Goal: Task Accomplishment & Management: Use online tool/utility

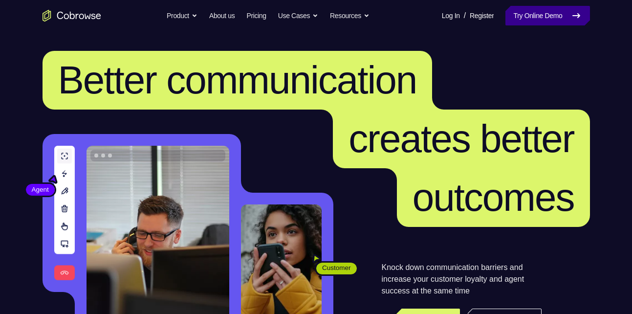
click at [552, 22] on link "Try Online Demo" at bounding box center [547, 16] width 84 height 20
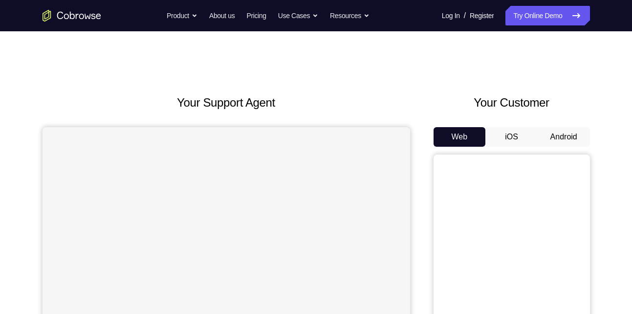
click at [568, 128] on button "Android" at bounding box center [563, 137] width 52 height 20
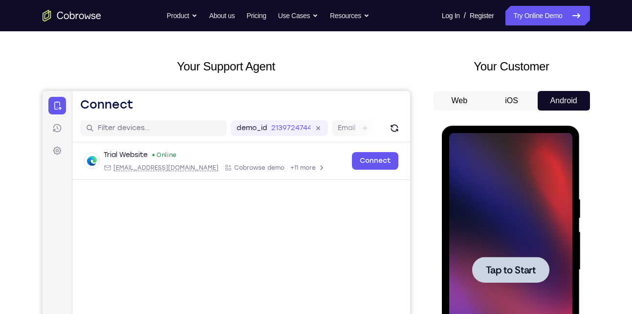
click at [526, 274] on span "Tap to Start" at bounding box center [511, 270] width 50 height 10
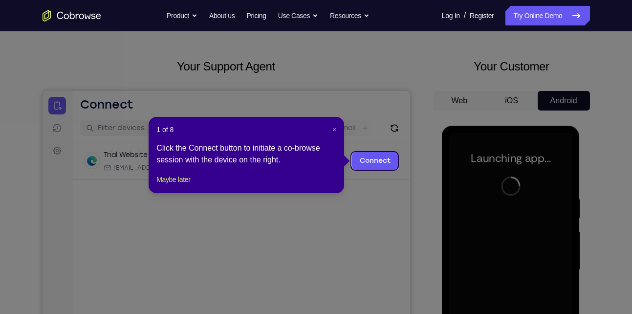
click at [335, 127] on span "×" at bounding box center [334, 130] width 4 height 8
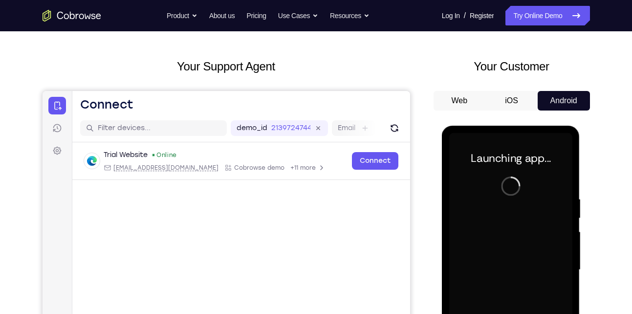
click at [496, 214] on div at bounding box center [510, 270] width 123 height 274
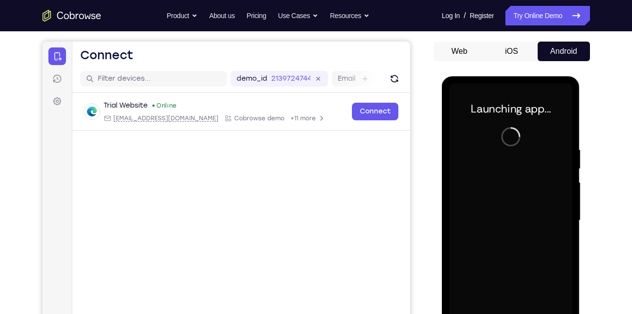
scroll to position [118, 0]
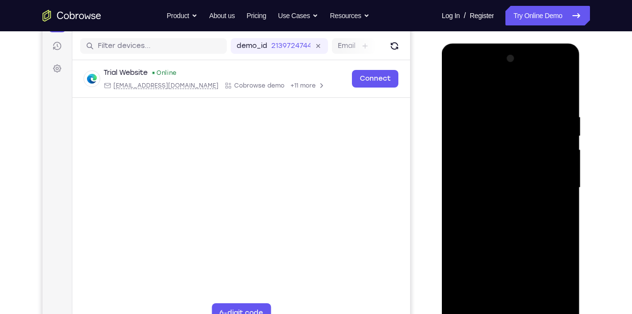
click at [496, 214] on div at bounding box center [510, 188] width 123 height 274
drag, startPoint x: 496, startPoint y: 132, endPoint x: 496, endPoint y: 214, distance: 82.1
click at [496, 214] on div at bounding box center [510, 188] width 123 height 274
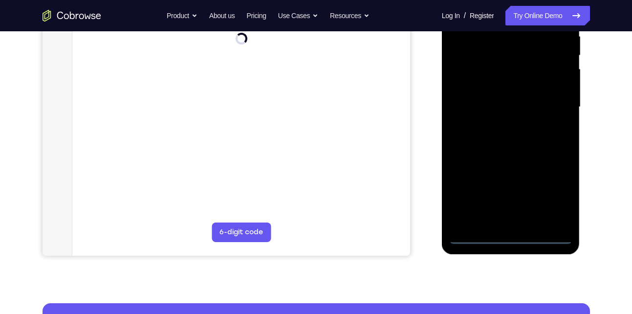
scroll to position [199, 0]
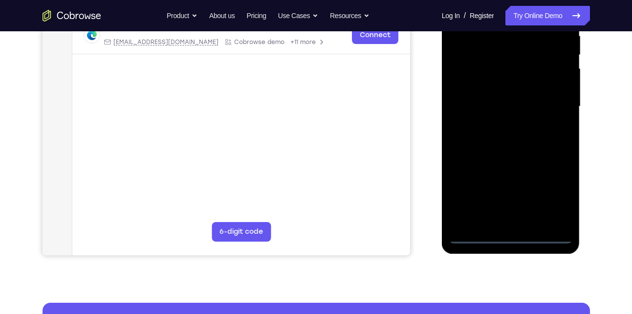
click at [520, 236] on div at bounding box center [510, 107] width 123 height 274
click at [550, 193] on div at bounding box center [510, 107] width 123 height 274
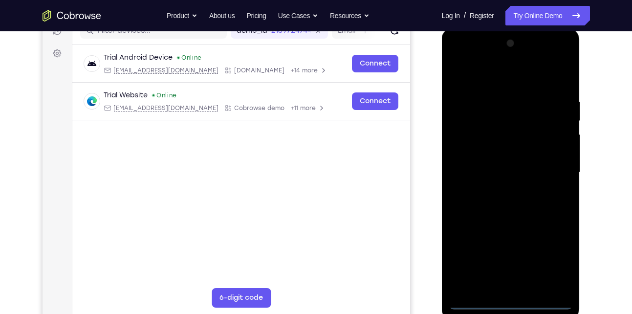
scroll to position [133, 0]
click at [486, 80] on div at bounding box center [510, 173] width 123 height 274
click at [558, 170] on div at bounding box center [510, 173] width 123 height 274
click at [502, 190] on div at bounding box center [510, 173] width 123 height 274
click at [520, 164] on div at bounding box center [510, 173] width 123 height 274
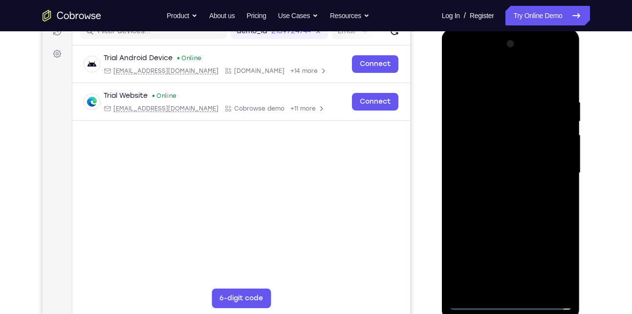
click at [502, 159] on div at bounding box center [510, 173] width 123 height 274
click at [521, 174] on div at bounding box center [510, 173] width 123 height 274
click at [564, 93] on div at bounding box center [510, 173] width 123 height 274
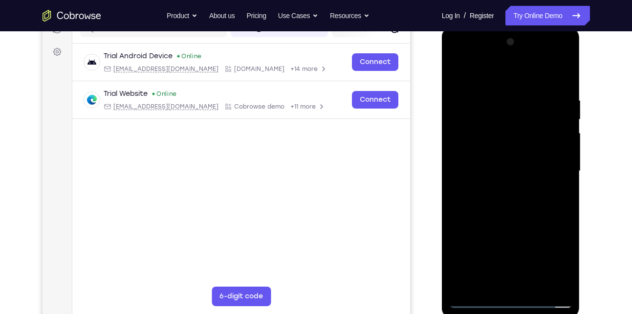
scroll to position [136, 0]
drag, startPoint x: 528, startPoint y: 232, endPoint x: 526, endPoint y: 197, distance: 34.7
click at [526, 197] on div at bounding box center [510, 170] width 123 height 274
click at [562, 182] on div at bounding box center [510, 170] width 123 height 274
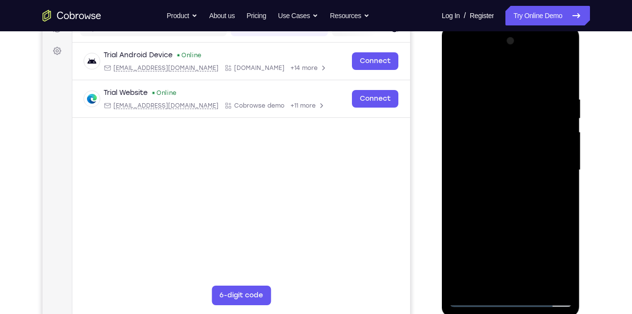
click at [562, 182] on div at bounding box center [510, 170] width 123 height 274
click at [535, 284] on div at bounding box center [510, 170] width 123 height 274
click at [512, 221] on div at bounding box center [510, 170] width 123 height 274
click at [531, 164] on div at bounding box center [510, 170] width 123 height 274
click at [490, 276] on div at bounding box center [510, 170] width 123 height 274
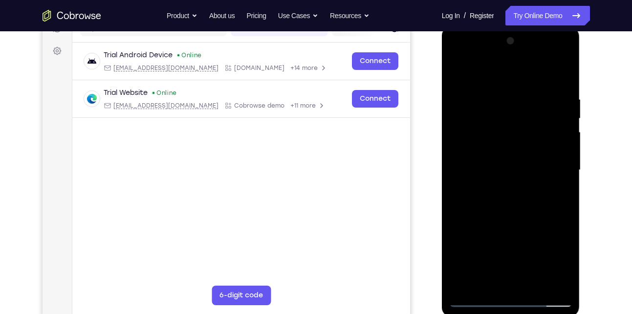
click at [493, 195] on div at bounding box center [510, 170] width 123 height 274
click at [459, 70] on div at bounding box center [510, 170] width 123 height 274
click at [504, 131] on div at bounding box center [510, 170] width 123 height 274
click at [491, 248] on div at bounding box center [510, 170] width 123 height 274
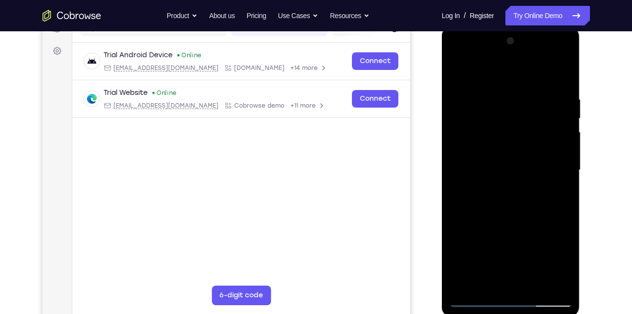
click at [472, 100] on div at bounding box center [510, 170] width 123 height 274
click at [569, 117] on div at bounding box center [510, 170] width 123 height 274
click at [455, 73] on div at bounding box center [510, 170] width 123 height 274
click at [527, 86] on div at bounding box center [510, 170] width 123 height 274
click at [497, 283] on div at bounding box center [510, 170] width 123 height 274
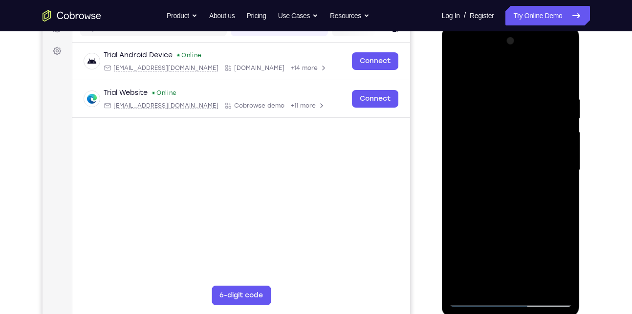
click at [562, 281] on div at bounding box center [510, 170] width 123 height 274
click at [477, 298] on div at bounding box center [510, 170] width 123 height 274
click at [555, 279] on div at bounding box center [510, 170] width 123 height 274
click at [556, 229] on div at bounding box center [510, 170] width 123 height 274
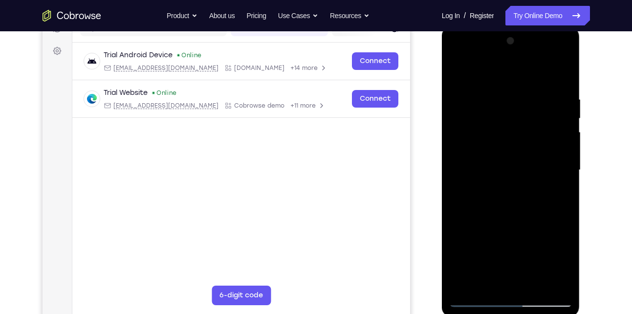
drag, startPoint x: 556, startPoint y: 229, endPoint x: 444, endPoint y: 229, distance: 112.8
click at [444, 229] on div at bounding box center [511, 171] width 138 height 291
drag, startPoint x: 557, startPoint y: 165, endPoint x: 412, endPoint y: 163, distance: 145.1
click at [442, 163] on html "Online web based iOS Simulators and Android Emulators. Run iPhone, iPad, Mobile…" at bounding box center [511, 172] width 139 height 293
click at [558, 167] on div at bounding box center [510, 170] width 123 height 274
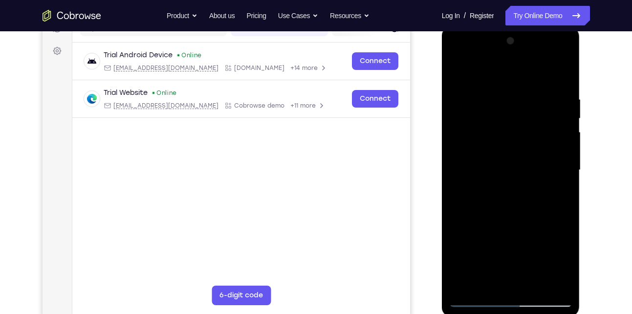
drag, startPoint x: 562, startPoint y: 178, endPoint x: 424, endPoint y: 178, distance: 137.3
click at [442, 178] on html "Online web based iOS Simulators and Android Emulators. Run iPhone, iPad, Mobile…" at bounding box center [511, 172] width 139 height 293
click at [555, 241] on div at bounding box center [510, 170] width 123 height 274
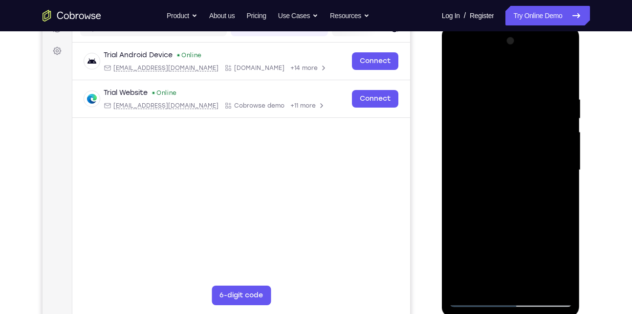
click at [553, 233] on div at bounding box center [510, 170] width 123 height 274
click at [557, 221] on div at bounding box center [510, 170] width 123 height 274
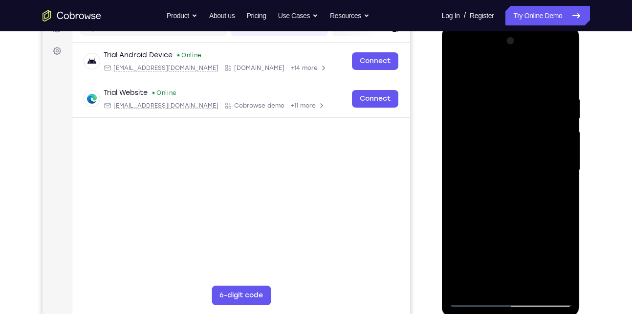
click at [557, 221] on div at bounding box center [510, 170] width 123 height 274
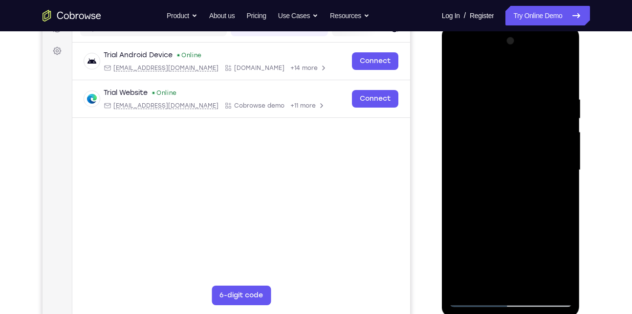
click at [557, 221] on div at bounding box center [510, 170] width 123 height 274
click at [566, 217] on div at bounding box center [510, 170] width 123 height 274
drag, startPoint x: 566, startPoint y: 217, endPoint x: 404, endPoint y: 216, distance: 161.7
click at [442, 216] on html "Online web based iOS Simulators and Android Emulators. Run iPhone, iPad, Mobile…" at bounding box center [511, 172] width 139 height 293
drag, startPoint x: 551, startPoint y: 185, endPoint x: 381, endPoint y: 199, distance: 170.6
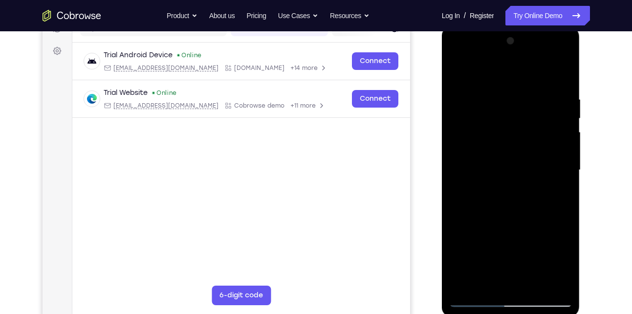
click at [442, 199] on html "Online web based iOS Simulators and Android Emulators. Run iPhone, iPad, Mobile…" at bounding box center [511, 172] width 139 height 293
drag, startPoint x: 557, startPoint y: 176, endPoint x: 417, endPoint y: 173, distance: 140.2
click at [442, 173] on html "Online web based iOS Simulators and Android Emulators. Run iPhone, iPad, Mobile…" at bounding box center [511, 172] width 139 height 293
drag, startPoint x: 557, startPoint y: 188, endPoint x: 426, endPoint y: 171, distance: 132.0
click at [442, 171] on html "Online web based iOS Simulators and Android Emulators. Run iPhone, iPad, Mobile…" at bounding box center [511, 172] width 139 height 293
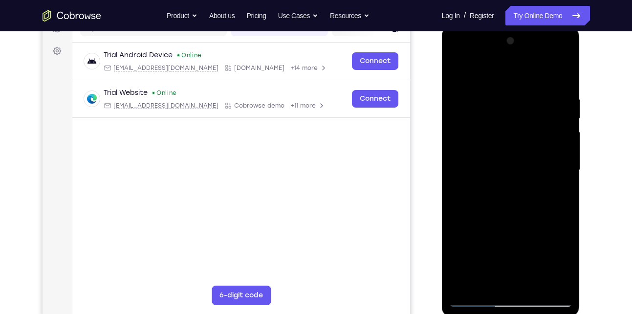
drag, startPoint x: 549, startPoint y: 185, endPoint x: 430, endPoint y: 174, distance: 118.6
click at [442, 174] on html "Online web based iOS Simulators and Android Emulators. Run iPhone, iPad, Mobile…" at bounding box center [511, 172] width 139 height 293
drag, startPoint x: 549, startPoint y: 208, endPoint x: 461, endPoint y: 208, distance: 87.9
click at [461, 208] on div at bounding box center [510, 170] width 123 height 274
click at [547, 73] on div at bounding box center [510, 170] width 123 height 274
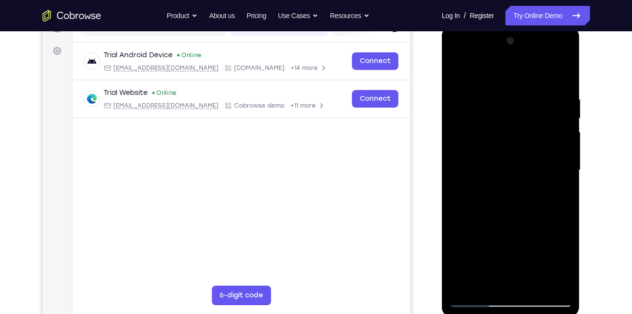
click at [536, 157] on div at bounding box center [510, 170] width 123 height 274
click at [558, 211] on div at bounding box center [510, 170] width 123 height 274
click at [557, 75] on div at bounding box center [510, 170] width 123 height 274
click at [535, 287] on div at bounding box center [510, 170] width 123 height 274
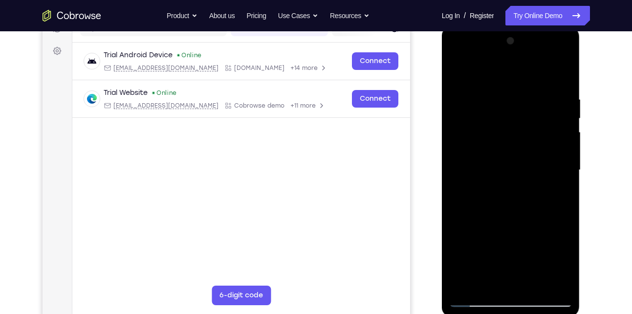
click at [463, 65] on div at bounding box center [510, 170] width 123 height 274
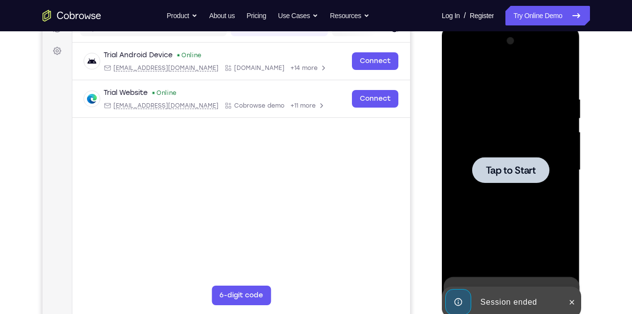
click at [524, 169] on span "Tap to Start" at bounding box center [511, 170] width 50 height 10
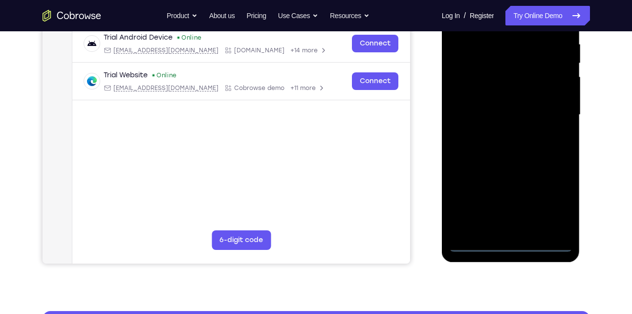
scroll to position [191, 0]
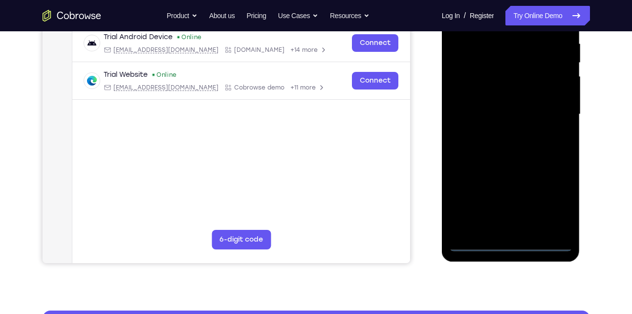
click at [513, 244] on div at bounding box center [510, 115] width 123 height 274
click at [557, 197] on div at bounding box center [510, 115] width 123 height 274
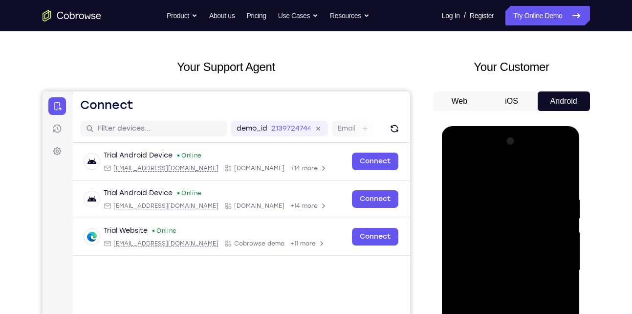
scroll to position [36, 0]
click at [488, 181] on div at bounding box center [510, 270] width 123 height 274
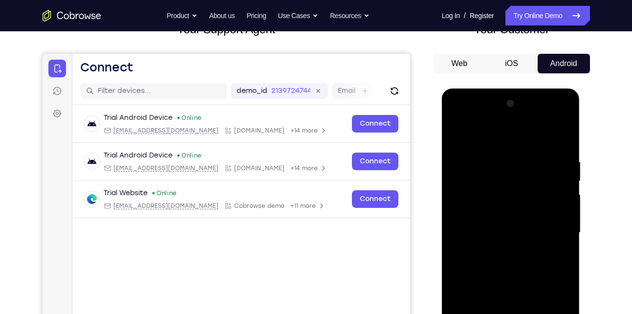
scroll to position [74, 0]
click at [548, 227] on div at bounding box center [510, 232] width 123 height 274
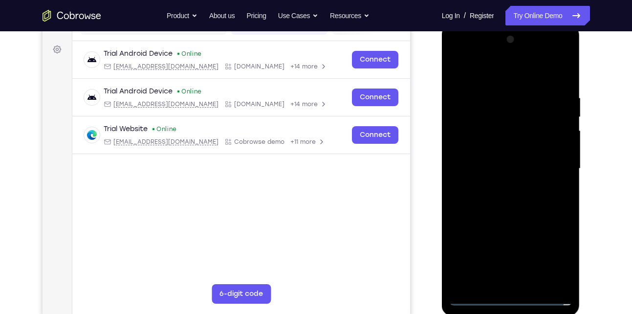
scroll to position [138, 0]
click at [499, 183] on div at bounding box center [510, 168] width 123 height 274
click at [497, 154] on div at bounding box center [510, 168] width 123 height 274
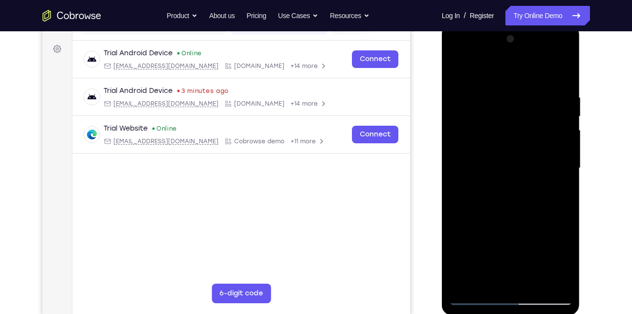
click at [492, 122] on div at bounding box center [510, 168] width 123 height 274
click at [501, 127] on div at bounding box center [510, 168] width 123 height 274
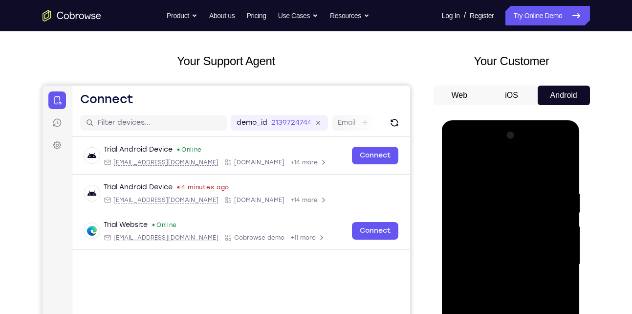
scroll to position [41, 0]
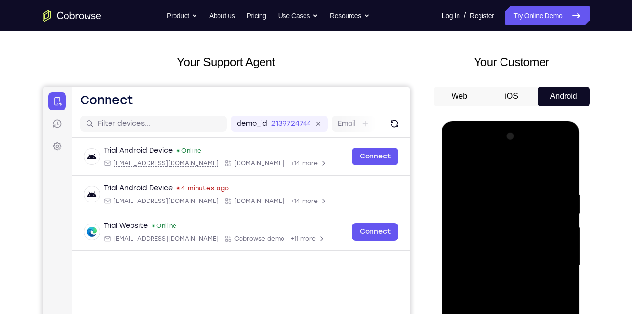
click at [528, 230] on div at bounding box center [510, 265] width 123 height 274
click at [531, 254] on div at bounding box center [510, 265] width 77 height 26
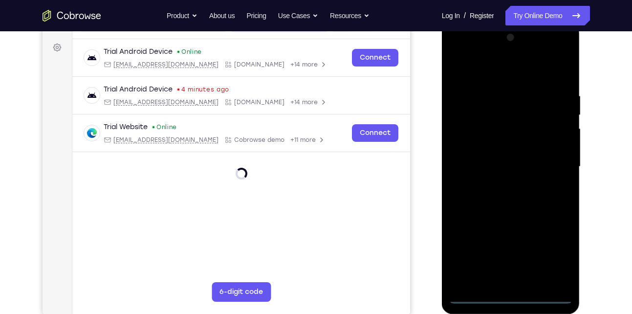
scroll to position [148, 0]
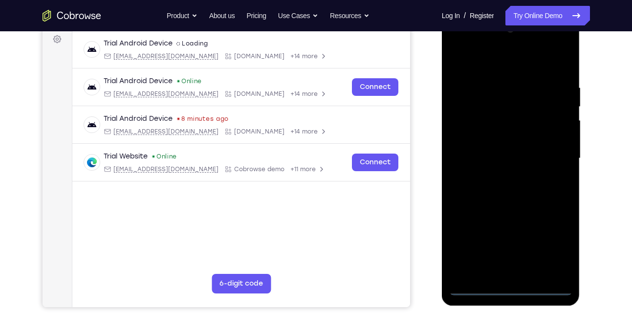
click at [515, 281] on div at bounding box center [510, 158] width 123 height 274
click at [508, 290] on div at bounding box center [510, 158] width 123 height 274
click at [552, 254] on div at bounding box center [510, 158] width 123 height 274
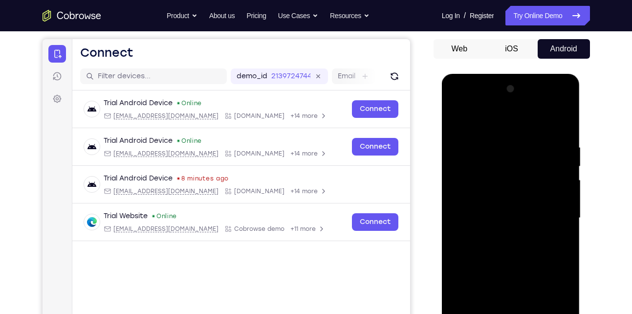
scroll to position [84, 0]
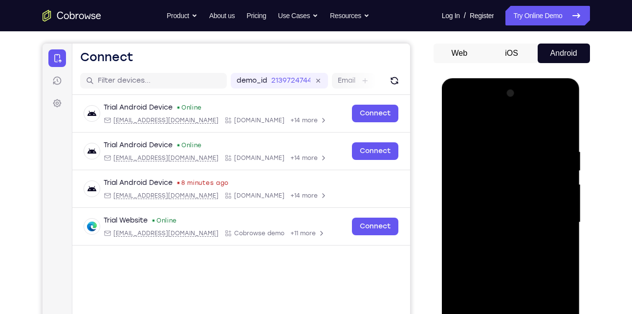
click at [491, 125] on div at bounding box center [510, 222] width 123 height 274
click at [559, 219] on div at bounding box center [510, 222] width 123 height 274
click at [500, 236] on div at bounding box center [510, 222] width 123 height 274
click at [500, 210] on div at bounding box center [510, 222] width 123 height 274
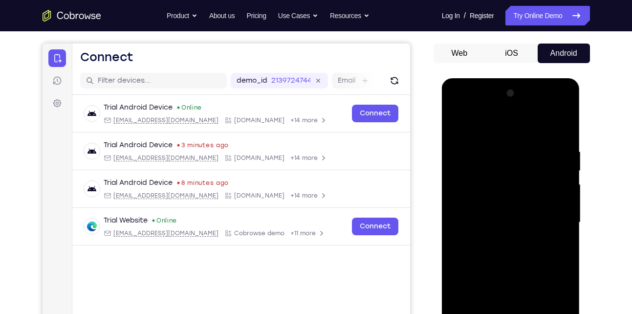
click at [491, 205] on div at bounding box center [510, 222] width 123 height 274
click at [490, 219] on div at bounding box center [510, 222] width 123 height 274
click at [562, 139] on div at bounding box center [510, 222] width 123 height 274
drag, startPoint x: 514, startPoint y: 127, endPoint x: 521, endPoint y: 95, distance: 33.3
click at [521, 95] on div at bounding box center [510, 222] width 123 height 274
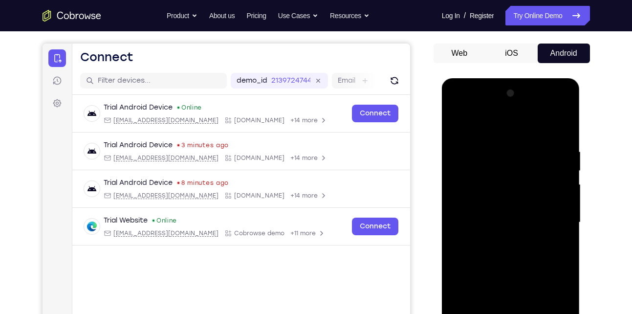
drag, startPoint x: 529, startPoint y: 180, endPoint x: 539, endPoint y: 104, distance: 76.4
click at [539, 104] on div at bounding box center [510, 222] width 123 height 274
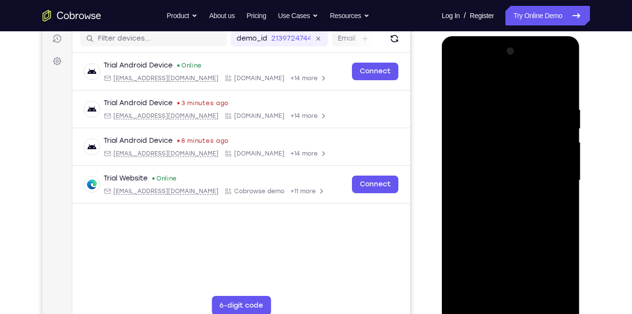
scroll to position [126, 0]
click at [537, 295] on div at bounding box center [510, 180] width 123 height 274
click at [521, 231] on div at bounding box center [510, 180] width 123 height 274
click at [463, 81] on div at bounding box center [510, 180] width 123 height 274
drag, startPoint x: 526, startPoint y: 201, endPoint x: 523, endPoint y: 246, distance: 45.0
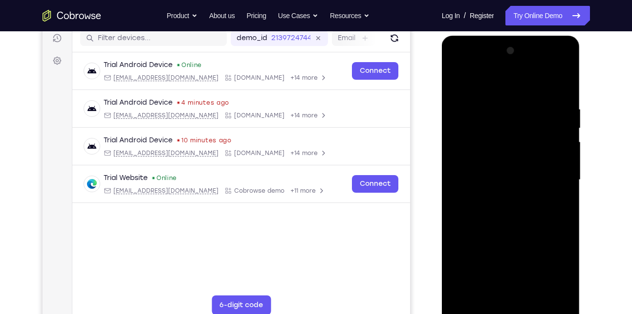
click at [523, 246] on div at bounding box center [510, 180] width 123 height 274
click at [537, 294] on div at bounding box center [510, 180] width 123 height 274
drag, startPoint x: 516, startPoint y: 267, endPoint x: 514, endPoint y: 172, distance: 94.8
click at [514, 172] on div at bounding box center [510, 180] width 123 height 274
click at [504, 236] on div at bounding box center [510, 180] width 123 height 274
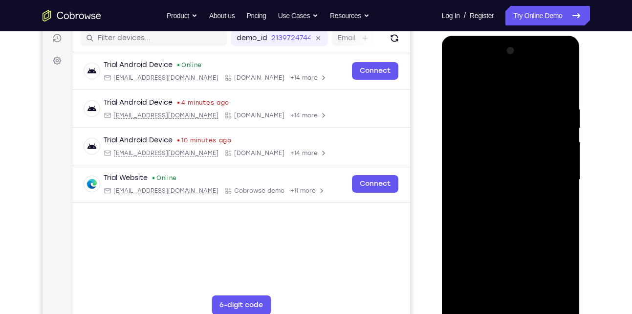
click at [486, 291] on div at bounding box center [510, 180] width 123 height 274
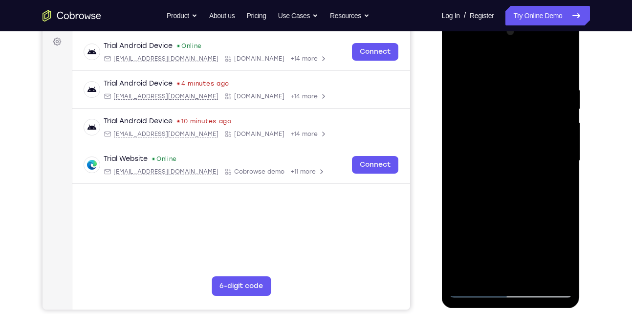
scroll to position [146, 0]
click at [492, 62] on div at bounding box center [510, 160] width 123 height 274
click at [465, 96] on div at bounding box center [510, 160] width 123 height 274
click at [560, 221] on div at bounding box center [510, 160] width 123 height 274
click at [546, 270] on div at bounding box center [510, 160] width 123 height 274
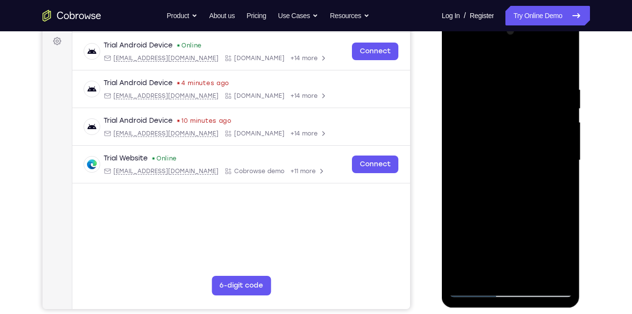
click at [463, 209] on div at bounding box center [510, 160] width 123 height 274
click at [550, 273] on div at bounding box center [510, 160] width 123 height 274
click at [458, 141] on div at bounding box center [510, 160] width 123 height 274
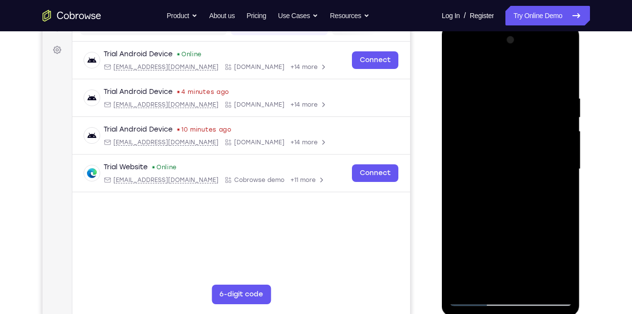
scroll to position [136, 0]
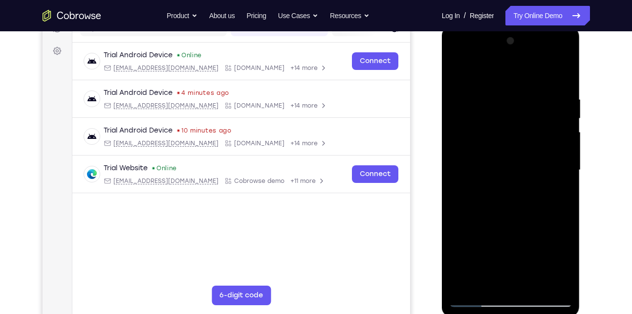
click at [562, 77] on div at bounding box center [510, 170] width 123 height 274
click at [470, 223] on div at bounding box center [510, 170] width 123 height 274
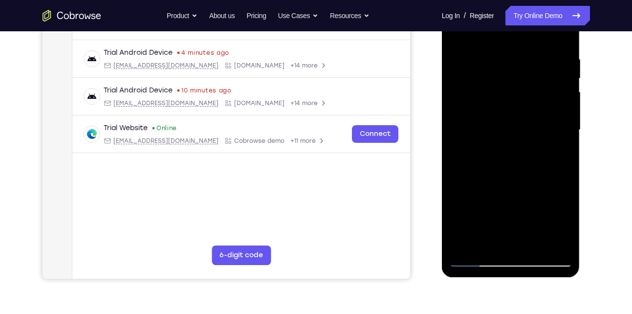
scroll to position [176, 0]
click at [563, 136] on div at bounding box center [510, 130] width 123 height 274
click at [525, 151] on div at bounding box center [510, 130] width 123 height 274
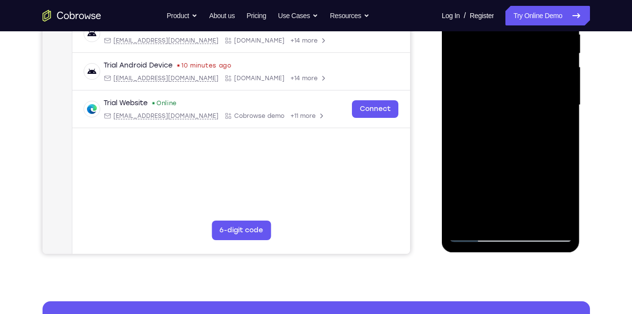
scroll to position [204, 0]
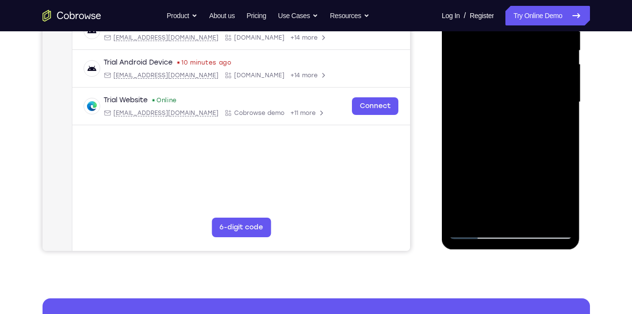
drag, startPoint x: 525, startPoint y: 124, endPoint x: 513, endPoint y: 48, distance: 76.1
click at [513, 48] on div at bounding box center [510, 102] width 123 height 274
drag, startPoint x: 517, startPoint y: 140, endPoint x: 515, endPoint y: 185, distance: 44.5
click at [515, 185] on div at bounding box center [510, 102] width 123 height 274
click at [567, 93] on div at bounding box center [510, 102] width 123 height 274
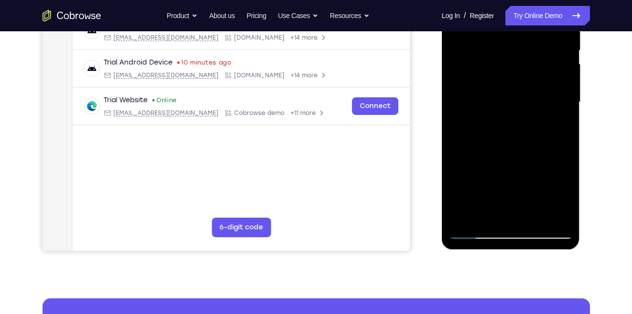
click at [567, 93] on div at bounding box center [510, 102] width 123 height 274
click at [563, 94] on div at bounding box center [510, 102] width 123 height 274
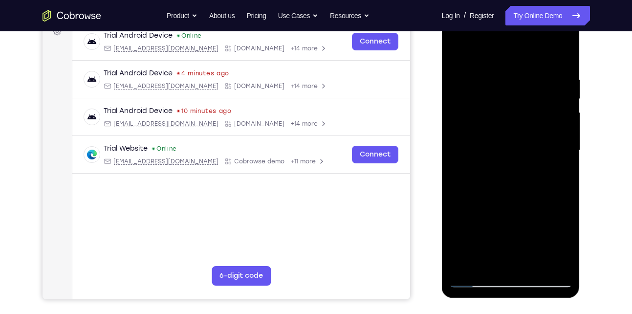
scroll to position [155, 0]
drag, startPoint x: 538, startPoint y: 218, endPoint x: 534, endPoint y: 74, distance: 143.6
click at [534, 74] on div at bounding box center [510, 151] width 123 height 274
click at [458, 52] on div at bounding box center [510, 151] width 123 height 274
click at [551, 151] on div at bounding box center [510, 151] width 123 height 274
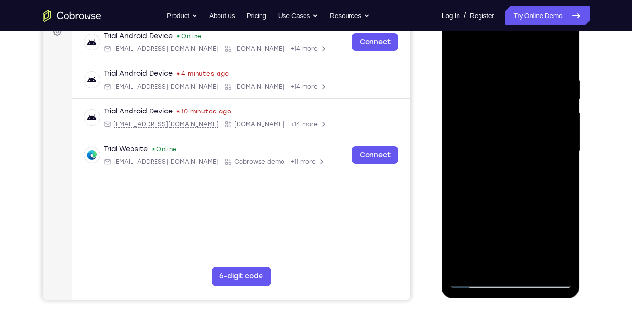
click at [560, 100] on div at bounding box center [510, 151] width 123 height 274
click at [511, 211] on div at bounding box center [510, 151] width 123 height 274
drag, startPoint x: 530, startPoint y: 152, endPoint x: 528, endPoint y: 199, distance: 47.4
click at [528, 199] on div at bounding box center [510, 151] width 123 height 274
click at [565, 149] on div at bounding box center [510, 151] width 123 height 274
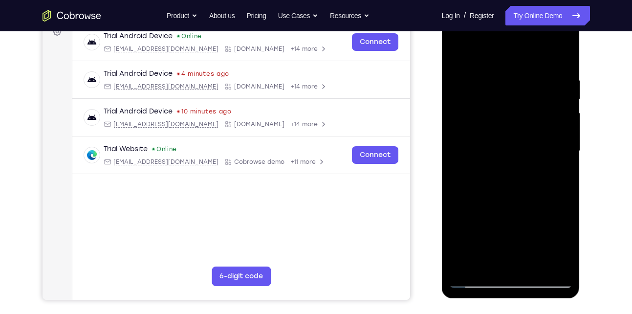
click at [565, 149] on div at bounding box center [510, 151] width 123 height 274
drag, startPoint x: 525, startPoint y: 238, endPoint x: 532, endPoint y: 177, distance: 61.6
click at [532, 177] on div at bounding box center [510, 151] width 123 height 274
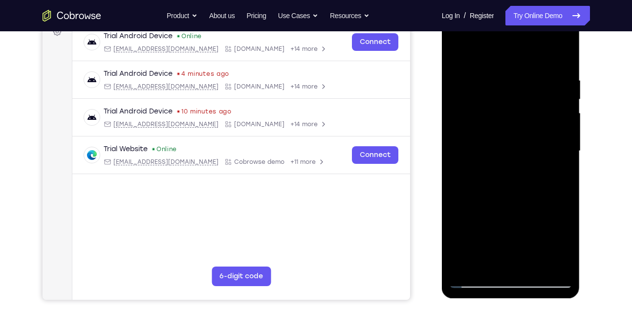
click at [470, 191] on div at bounding box center [510, 151] width 123 height 274
drag, startPoint x: 532, startPoint y: 198, endPoint x: 515, endPoint y: 107, distance: 92.9
click at [515, 107] on div at bounding box center [510, 151] width 123 height 274
drag, startPoint x: 534, startPoint y: 190, endPoint x: 523, endPoint y: 109, distance: 80.8
click at [523, 109] on div at bounding box center [510, 151] width 123 height 274
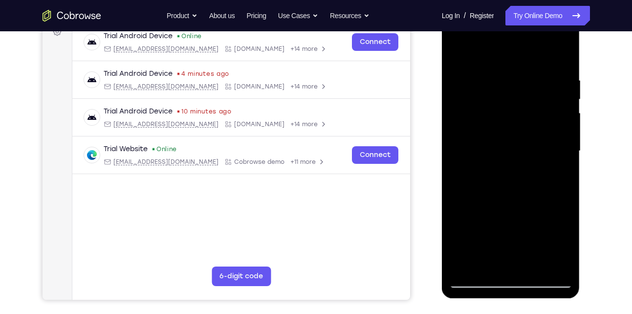
drag, startPoint x: 532, startPoint y: 94, endPoint x: 554, endPoint y: 285, distance: 192.3
click at [554, 285] on div at bounding box center [510, 151] width 123 height 274
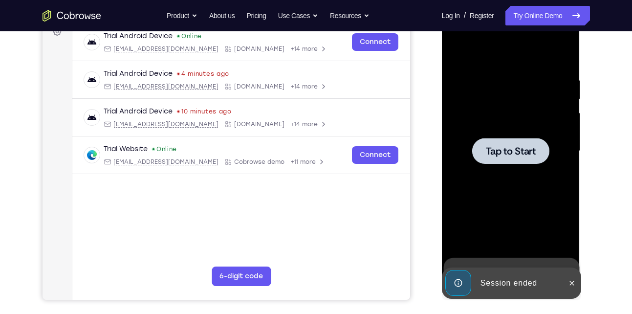
click at [520, 159] on div at bounding box center [510, 151] width 77 height 26
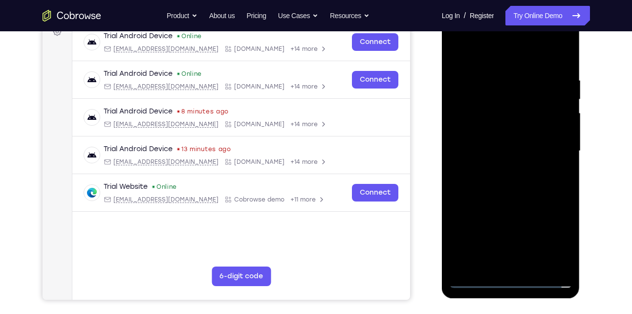
scroll to position [193, 0]
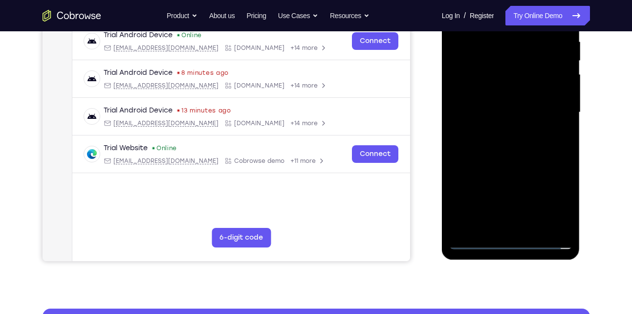
click at [516, 242] on div at bounding box center [510, 113] width 123 height 274
click at [552, 195] on div at bounding box center [510, 113] width 123 height 274
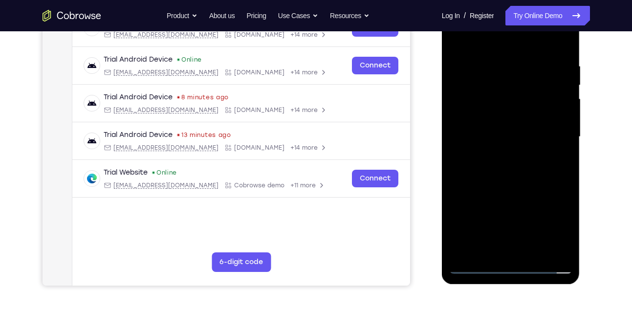
drag, startPoint x: 552, startPoint y: 219, endPoint x: 499, endPoint y: 45, distance: 181.9
click at [499, 45] on div at bounding box center [510, 137] width 123 height 274
click at [557, 134] on div at bounding box center [510, 137] width 123 height 274
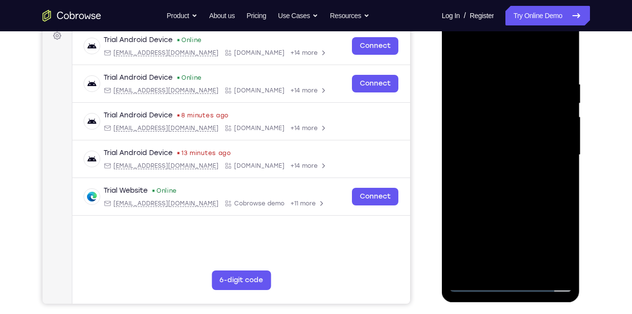
scroll to position [150, 0]
click at [494, 175] on div at bounding box center [510, 156] width 123 height 274
click at [514, 134] on div at bounding box center [510, 156] width 123 height 274
click at [514, 146] on div at bounding box center [510, 156] width 123 height 274
click at [510, 130] on div at bounding box center [510, 156] width 123 height 274
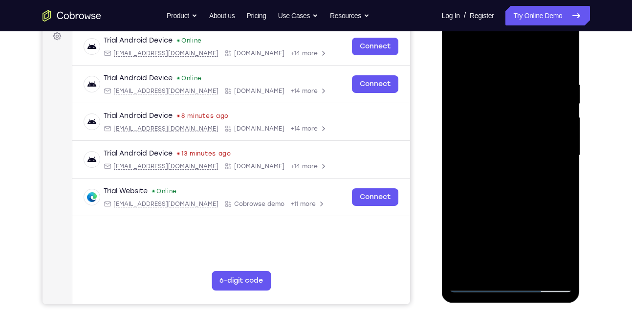
drag, startPoint x: 526, startPoint y: 124, endPoint x: 532, endPoint y: 106, distance: 18.5
click at [532, 106] on div at bounding box center [510, 156] width 123 height 274
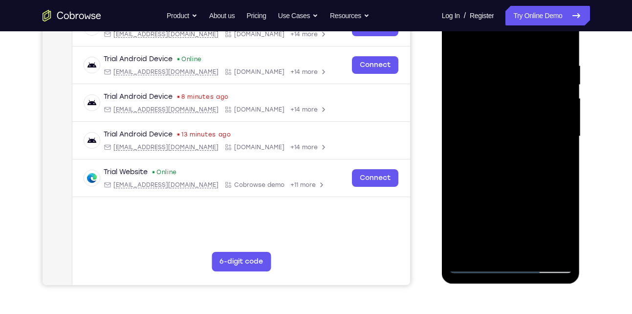
scroll to position [185, 0]
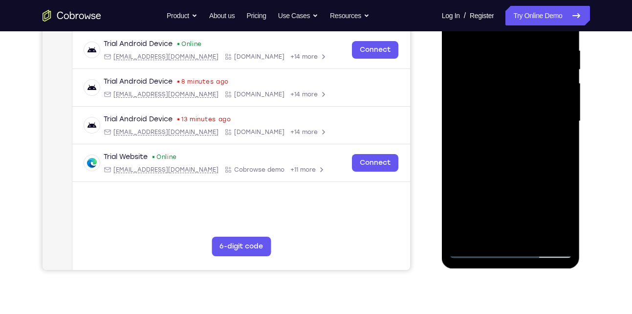
click at [532, 232] on div at bounding box center [510, 121] width 123 height 274
click at [501, 173] on div at bounding box center [510, 121] width 123 height 274
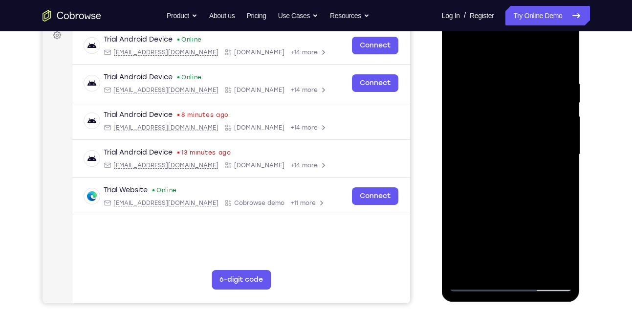
scroll to position [150, 0]
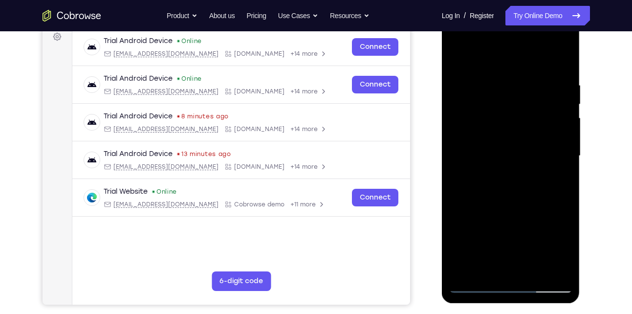
click at [459, 57] on div at bounding box center [510, 156] width 123 height 274
click at [498, 78] on div at bounding box center [510, 156] width 123 height 274
click at [562, 158] on div at bounding box center [510, 156] width 123 height 274
drag, startPoint x: 562, startPoint y: 158, endPoint x: 441, endPoint y: 162, distance: 121.2
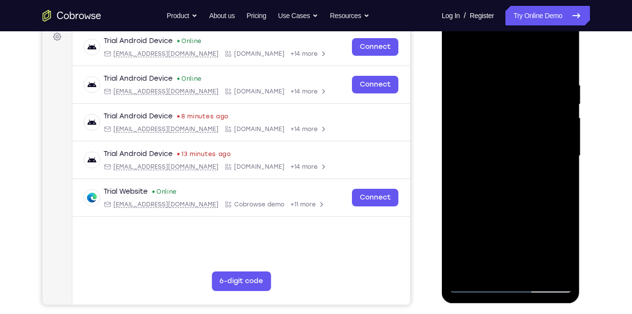
click at [442, 162] on html "Online web based iOS Simulators and Android Emulators. Run iPhone, iPad, Mobile…" at bounding box center [511, 158] width 139 height 293
drag, startPoint x: 545, startPoint y: 118, endPoint x: 428, endPoint y: 136, distance: 118.1
click at [442, 136] on html "Online web based iOS Simulators and Android Emulators. Run iPhone, iPad, Mobile…" at bounding box center [511, 158] width 139 height 293
drag, startPoint x: 549, startPoint y: 182, endPoint x: 424, endPoint y: 184, distance: 124.1
click at [442, 184] on html "Online web based iOS Simulators and Android Emulators. Run iPhone, iPad, Mobile…" at bounding box center [511, 158] width 139 height 293
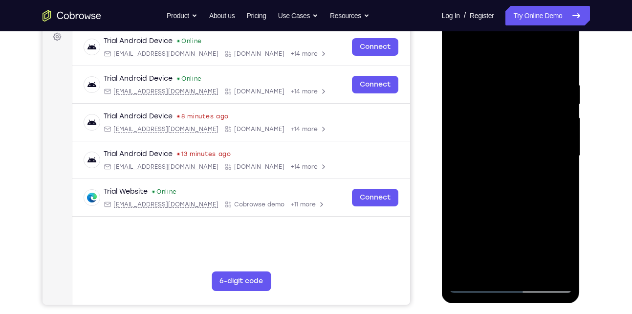
drag, startPoint x: 541, startPoint y: 178, endPoint x: 426, endPoint y: 208, distance: 119.1
click at [442, 208] on html "Online web based iOS Simulators and Android Emulators. Run iPhone, iPad, Mobile…" at bounding box center [511, 158] width 139 height 293
drag, startPoint x: 554, startPoint y: 181, endPoint x: 429, endPoint y: 200, distance: 126.5
click at [442, 200] on html "Online web based iOS Simulators and Android Emulators. Run iPhone, iPad, Mobile…" at bounding box center [511, 158] width 139 height 293
drag, startPoint x: 554, startPoint y: 169, endPoint x: 447, endPoint y: 191, distance: 109.2
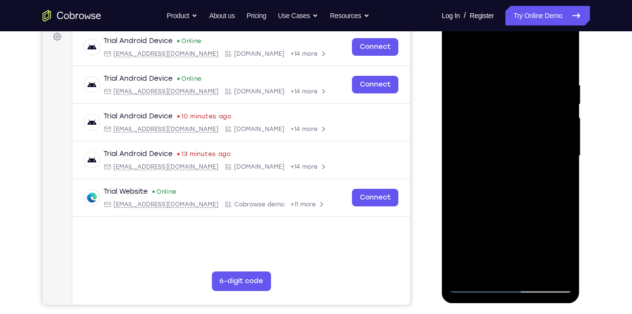
click at [447, 191] on div at bounding box center [511, 157] width 138 height 291
drag, startPoint x: 555, startPoint y: 173, endPoint x: 433, endPoint y: 184, distance: 122.6
click at [442, 184] on html "Online web based iOS Simulators and Android Emulators. Run iPhone, iPad, Mobile…" at bounding box center [511, 158] width 139 height 293
drag, startPoint x: 562, startPoint y: 168, endPoint x: 440, endPoint y: 185, distance: 123.3
click at [442, 185] on html "Online web based iOS Simulators and Android Emulators. Run iPhone, iPad, Mobile…" at bounding box center [511, 158] width 139 height 293
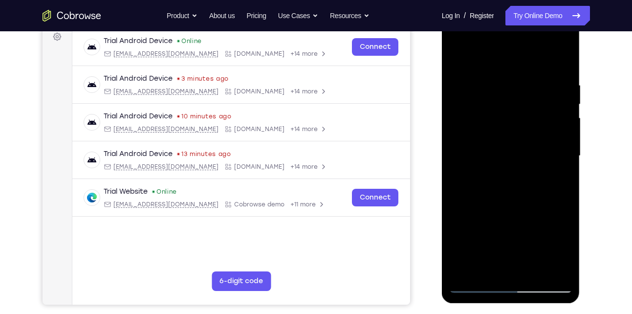
drag, startPoint x: 464, startPoint y: 163, endPoint x: 592, endPoint y: 150, distance: 129.1
click at [581, 150] on html "Online web based iOS Simulators and Android Emulators. Run iPhone, iPad, Mobile…" at bounding box center [511, 158] width 139 height 293
click at [551, 61] on div at bounding box center [510, 156] width 123 height 274
click at [525, 134] on div at bounding box center [510, 156] width 123 height 274
click at [558, 63] on div at bounding box center [510, 156] width 123 height 274
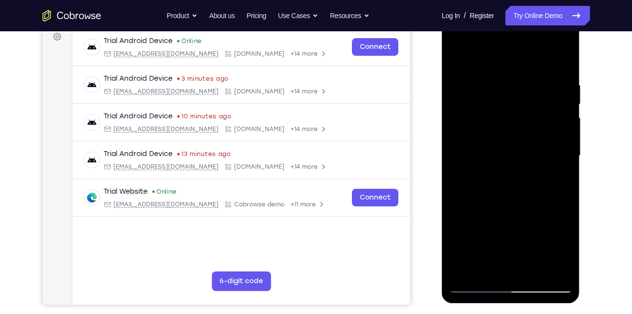
click at [528, 74] on div at bounding box center [510, 156] width 123 height 274
click at [486, 58] on div at bounding box center [510, 156] width 123 height 274
drag, startPoint x: 546, startPoint y: 166, endPoint x: 547, endPoint y: 83, distance: 83.5
click at [547, 83] on div at bounding box center [510, 156] width 123 height 274
click at [516, 177] on div at bounding box center [510, 156] width 123 height 274
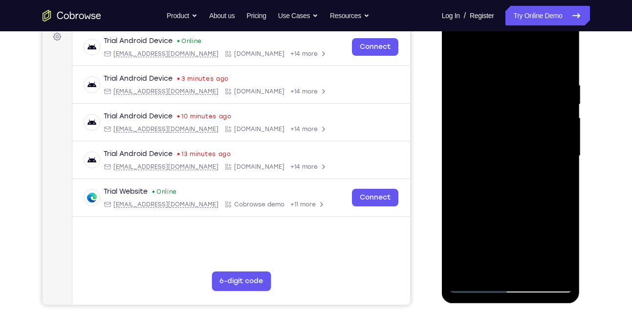
click at [523, 197] on div at bounding box center [510, 156] width 123 height 274
drag, startPoint x: 523, startPoint y: 197, endPoint x: 523, endPoint y: 227, distance: 29.3
click at [523, 227] on div at bounding box center [510, 156] width 123 height 274
click at [459, 58] on div at bounding box center [510, 156] width 123 height 274
drag, startPoint x: 528, startPoint y: 139, endPoint x: 539, endPoint y: 35, distance: 104.6
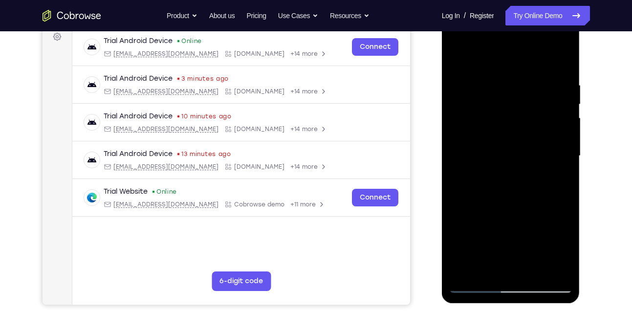
click at [539, 35] on div at bounding box center [510, 156] width 123 height 274
drag, startPoint x: 545, startPoint y: 137, endPoint x: 538, endPoint y: 58, distance: 79.5
click at [538, 58] on div at bounding box center [510, 156] width 123 height 274
click at [514, 205] on div at bounding box center [510, 156] width 123 height 274
click at [567, 106] on div at bounding box center [510, 156] width 123 height 274
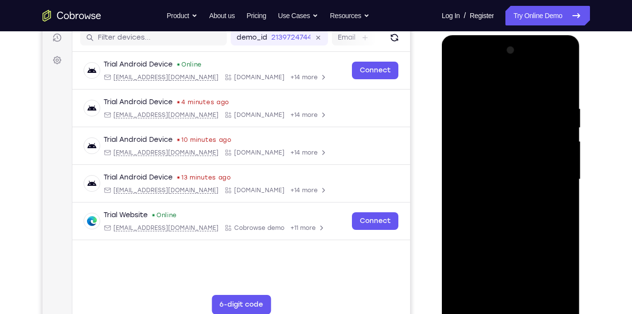
scroll to position [127, 0]
drag, startPoint x: 534, startPoint y: 227, endPoint x: 533, endPoint y: 265, distance: 37.6
click at [533, 266] on div at bounding box center [510, 179] width 123 height 274
click at [563, 186] on div at bounding box center [510, 179] width 123 height 274
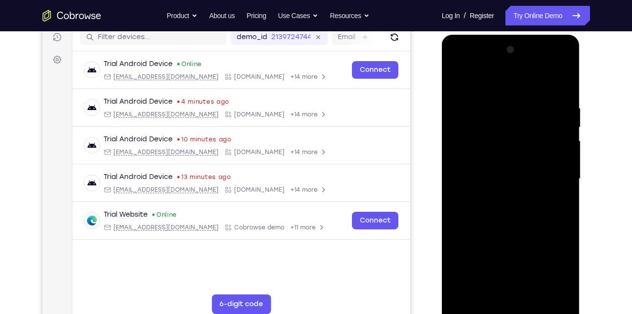
click at [563, 186] on div at bounding box center [510, 179] width 123 height 274
click at [457, 82] on div at bounding box center [510, 179] width 123 height 274
click at [460, 78] on div at bounding box center [510, 179] width 123 height 274
click at [562, 145] on div at bounding box center [510, 179] width 123 height 274
drag, startPoint x: 562, startPoint y: 145, endPoint x: 459, endPoint y: 142, distance: 102.6
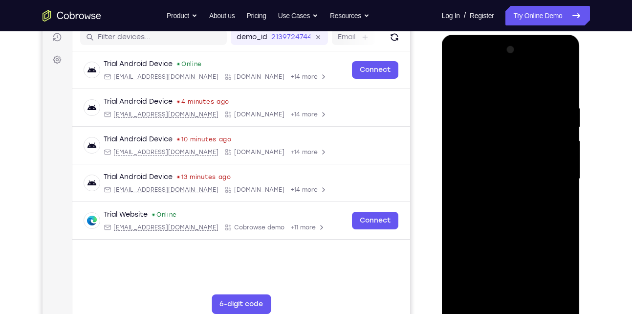
click at [459, 142] on div at bounding box center [510, 179] width 123 height 274
click at [557, 139] on div at bounding box center [510, 179] width 123 height 274
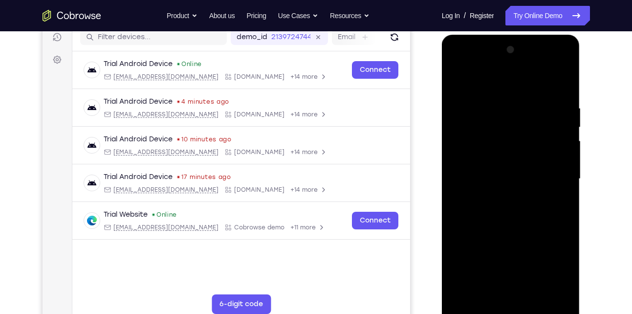
click at [561, 82] on div at bounding box center [510, 179] width 123 height 274
drag, startPoint x: 553, startPoint y: 101, endPoint x: 475, endPoint y: 123, distance: 81.2
click at [475, 123] on div at bounding box center [510, 179] width 123 height 274
drag, startPoint x: 532, startPoint y: 103, endPoint x: 475, endPoint y: 97, distance: 57.5
click at [475, 97] on div at bounding box center [510, 179] width 123 height 274
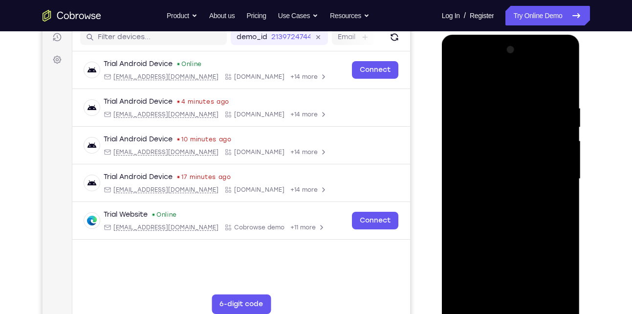
drag, startPoint x: 538, startPoint y: 101, endPoint x: 463, endPoint y: 99, distance: 75.2
click at [463, 99] on div at bounding box center [510, 179] width 123 height 274
drag, startPoint x: 549, startPoint y: 102, endPoint x: 467, endPoint y: 109, distance: 81.9
click at [467, 109] on div at bounding box center [510, 179] width 123 height 274
drag, startPoint x: 492, startPoint y: 135, endPoint x: 495, endPoint y: 63, distance: 71.4
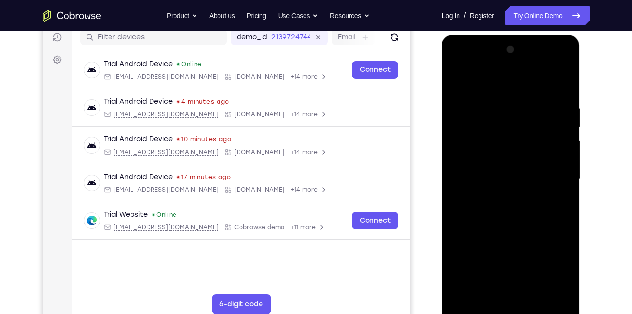
click at [495, 63] on div at bounding box center [510, 179] width 123 height 274
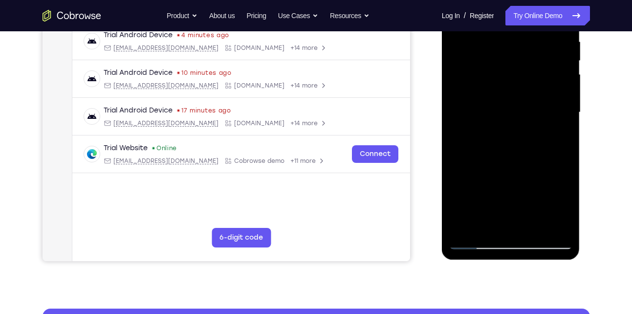
scroll to position [194, 0]
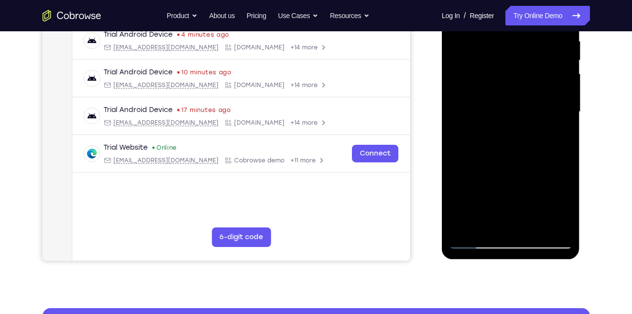
click at [534, 223] on div at bounding box center [510, 112] width 123 height 274
click at [477, 241] on div at bounding box center [510, 112] width 123 height 274
drag, startPoint x: 508, startPoint y: 114, endPoint x: 496, endPoint y: 186, distance: 72.4
click at [496, 186] on div at bounding box center [510, 112] width 123 height 274
drag, startPoint x: 536, startPoint y: 60, endPoint x: 528, endPoint y: 151, distance: 91.7
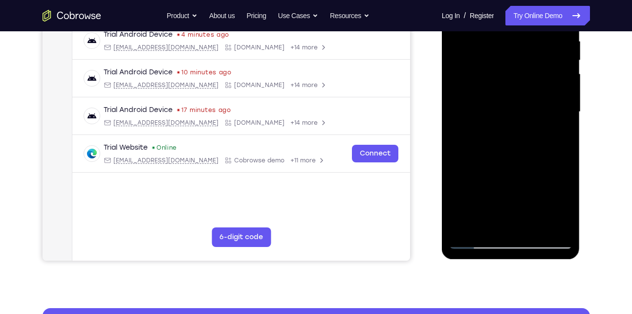
click at [528, 151] on div at bounding box center [510, 112] width 123 height 274
drag, startPoint x: 512, startPoint y: 158, endPoint x: 511, endPoint y: 89, distance: 68.9
click at [511, 89] on div at bounding box center [510, 112] width 123 height 274
click at [532, 188] on div at bounding box center [510, 112] width 123 height 274
click at [491, 193] on div at bounding box center [510, 112] width 123 height 274
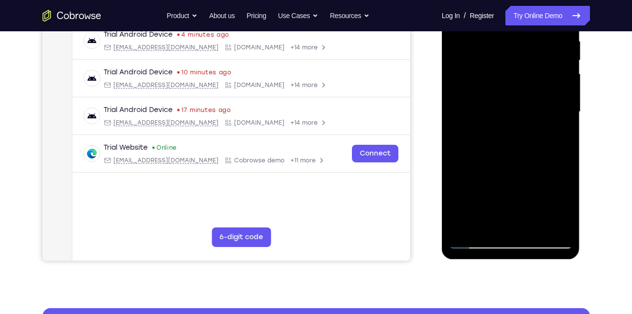
drag, startPoint x: 541, startPoint y: 171, endPoint x: 539, endPoint y: 100, distance: 71.4
click at [539, 100] on div at bounding box center [510, 112] width 123 height 274
drag, startPoint x: 532, startPoint y: 120, endPoint x: 512, endPoint y: 21, distance: 100.7
click at [512, 21] on div at bounding box center [510, 112] width 123 height 274
drag, startPoint x: 545, startPoint y: 146, endPoint x: 545, endPoint y: 93, distance: 52.8
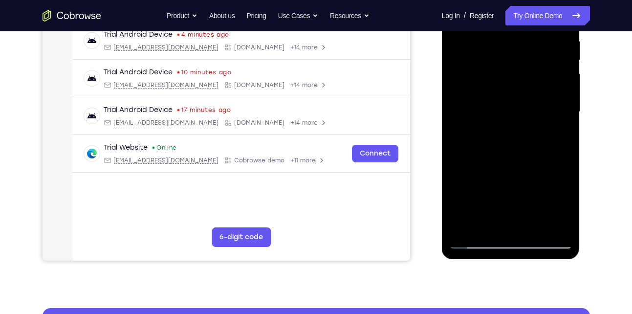
click at [545, 93] on div at bounding box center [510, 112] width 123 height 274
drag, startPoint x: 540, startPoint y: 187, endPoint x: 520, endPoint y: 63, distance: 124.6
click at [520, 63] on div at bounding box center [510, 112] width 123 height 274
drag, startPoint x: 530, startPoint y: 133, endPoint x: 525, endPoint y: 48, distance: 85.7
click at [525, 48] on div at bounding box center [510, 112] width 123 height 274
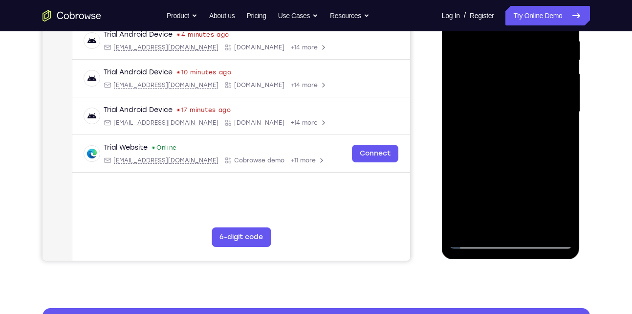
drag, startPoint x: 524, startPoint y: 191, endPoint x: 538, endPoint y: 139, distance: 54.1
click at [538, 139] on div at bounding box center [510, 112] width 123 height 274
click at [550, 182] on div at bounding box center [510, 112] width 123 height 274
drag, startPoint x: 550, startPoint y: 182, endPoint x: 501, endPoint y: 62, distance: 130.1
click at [501, 62] on div at bounding box center [510, 112] width 123 height 274
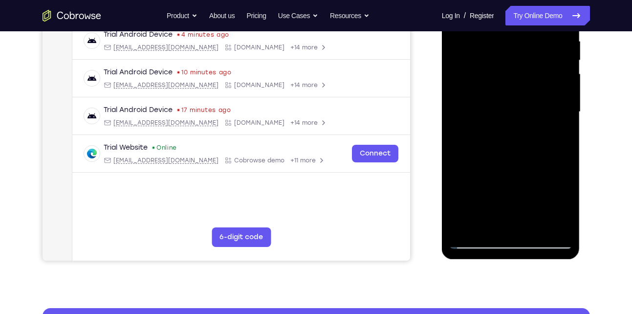
drag, startPoint x: 527, startPoint y: 164, endPoint x: 524, endPoint y: 126, distance: 38.2
click at [524, 126] on div at bounding box center [510, 112] width 123 height 274
click at [563, 140] on div at bounding box center [510, 112] width 123 height 274
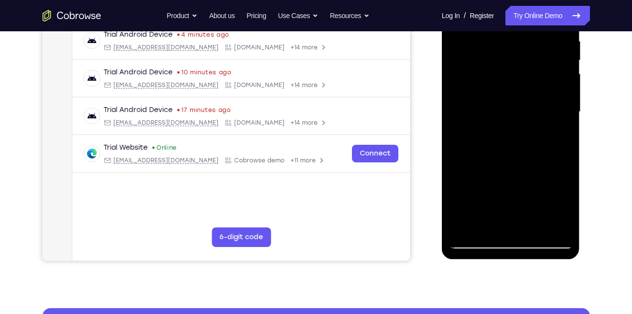
click at [493, 227] on div at bounding box center [510, 112] width 123 height 274
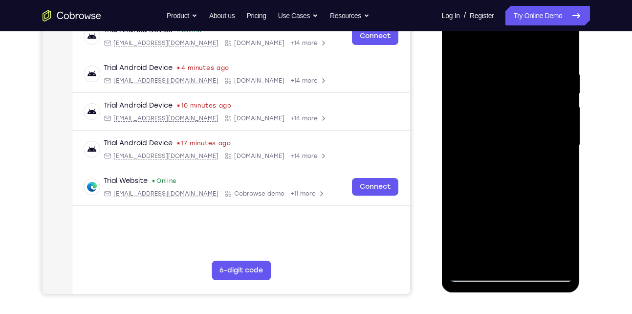
scroll to position [160, 0]
click at [532, 47] on div at bounding box center [510, 146] width 123 height 274
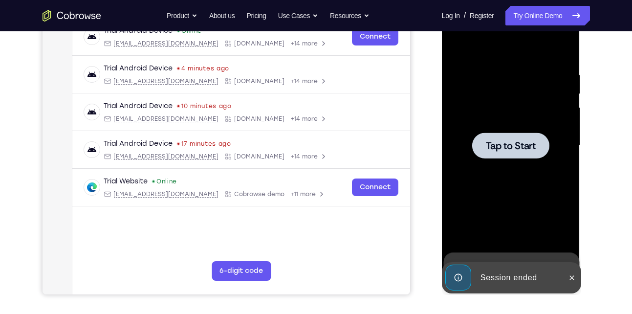
click at [537, 114] on div at bounding box center [510, 146] width 123 height 274
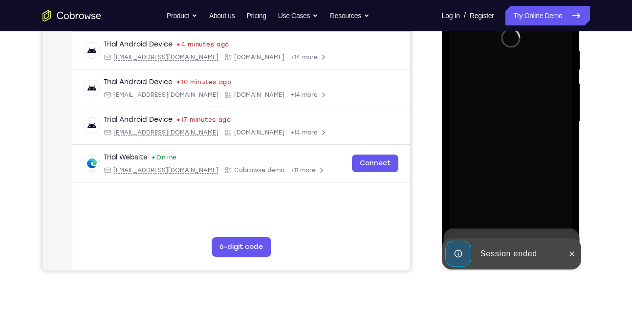
scroll to position [199, 0]
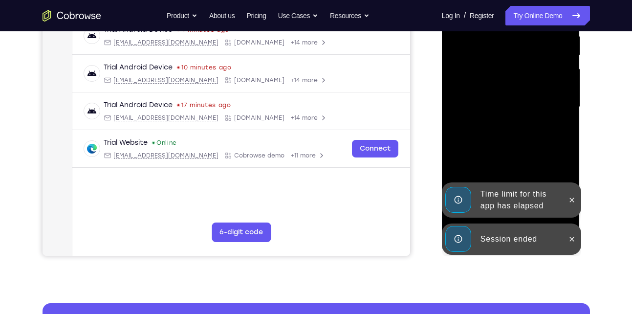
click at [569, 229] on div at bounding box center [572, 238] width 16 height 31
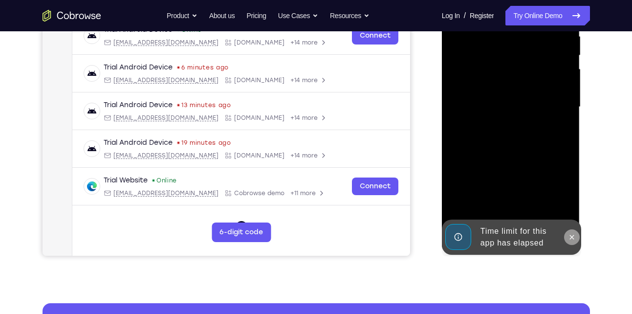
click at [571, 233] on icon at bounding box center [572, 237] width 8 height 8
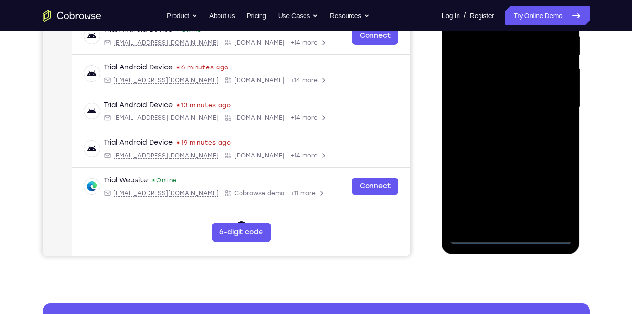
click at [506, 237] on div at bounding box center [510, 107] width 123 height 274
click at [551, 193] on div at bounding box center [510, 107] width 123 height 274
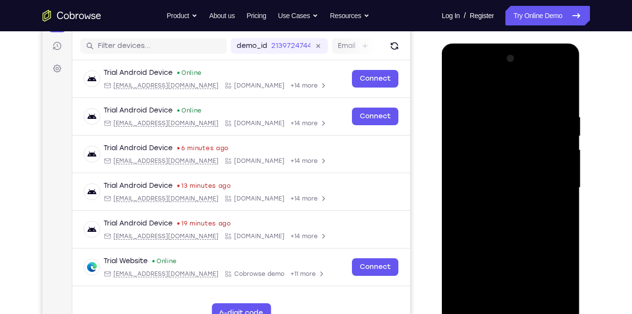
scroll to position [124, 0]
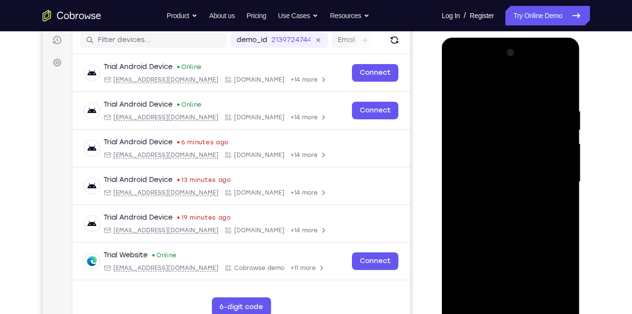
click at [497, 84] on div at bounding box center [510, 182] width 123 height 274
click at [549, 176] on div at bounding box center [510, 182] width 123 height 274
click at [498, 199] on div at bounding box center [510, 182] width 123 height 274
click at [496, 166] on div at bounding box center [510, 182] width 123 height 274
click at [499, 156] on div at bounding box center [510, 182] width 123 height 274
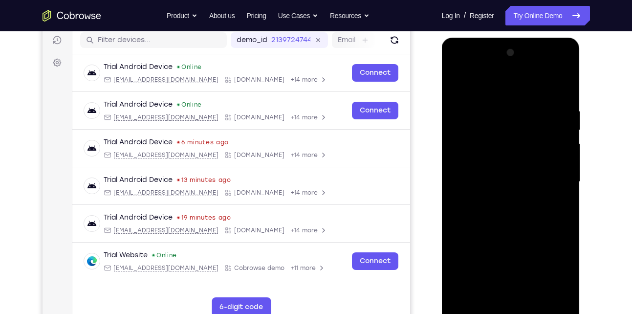
click at [520, 179] on div at bounding box center [510, 182] width 123 height 274
click at [529, 211] on div at bounding box center [510, 182] width 123 height 274
click at [521, 210] on div at bounding box center [510, 182] width 123 height 274
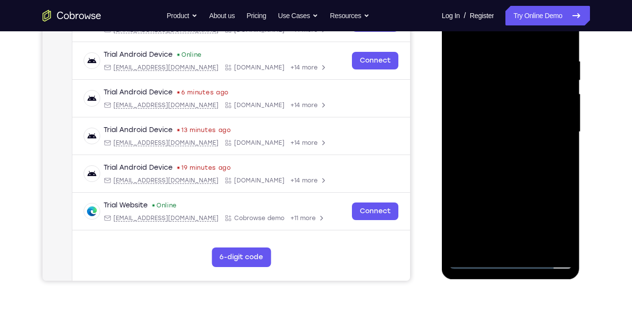
scroll to position [174, 0]
click at [560, 41] on div at bounding box center [510, 132] width 123 height 274
click at [490, 245] on div at bounding box center [510, 132] width 123 height 274
click at [530, 36] on div at bounding box center [510, 132] width 123 height 274
click at [525, 49] on div at bounding box center [510, 132] width 123 height 274
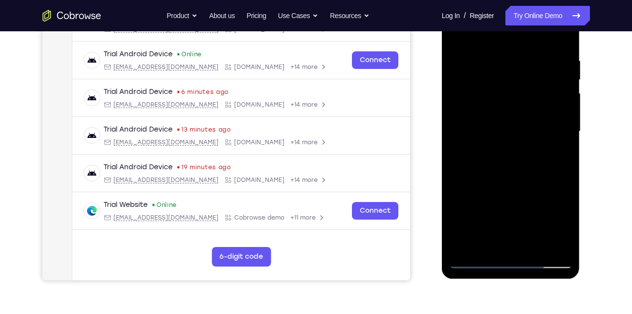
drag, startPoint x: 514, startPoint y: 149, endPoint x: 507, endPoint y: 251, distance: 101.3
click at [507, 251] on div at bounding box center [510, 132] width 123 height 274
click at [467, 54] on div at bounding box center [510, 132] width 123 height 274
click at [560, 128] on div at bounding box center [510, 132] width 123 height 274
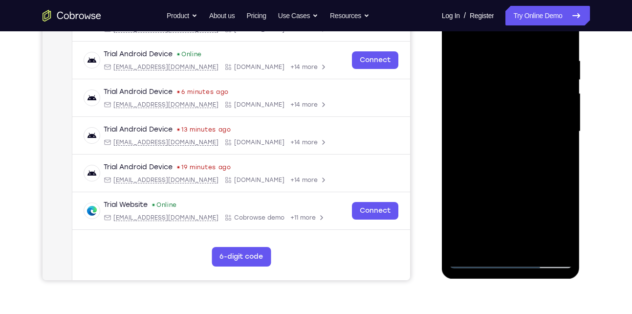
click at [561, 117] on div at bounding box center [510, 132] width 123 height 274
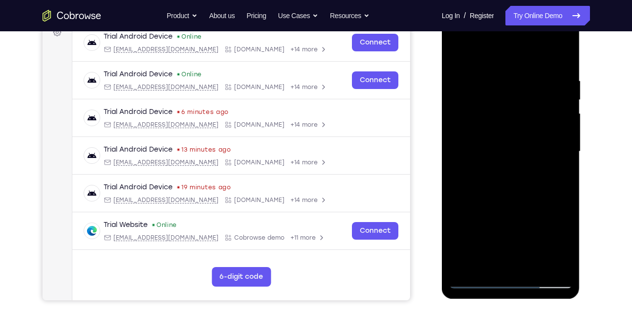
scroll to position [152, 0]
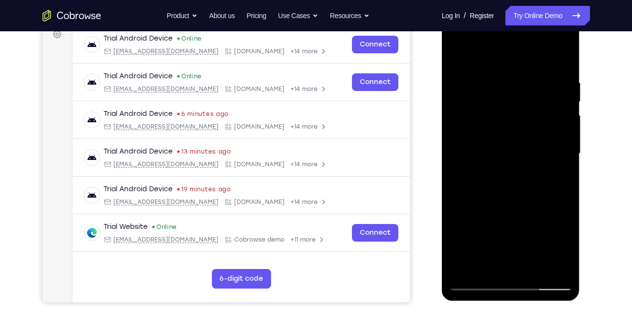
click at [562, 126] on div at bounding box center [510, 154] width 123 height 274
click at [455, 53] on div at bounding box center [510, 154] width 123 height 274
click at [486, 66] on div at bounding box center [510, 154] width 123 height 274
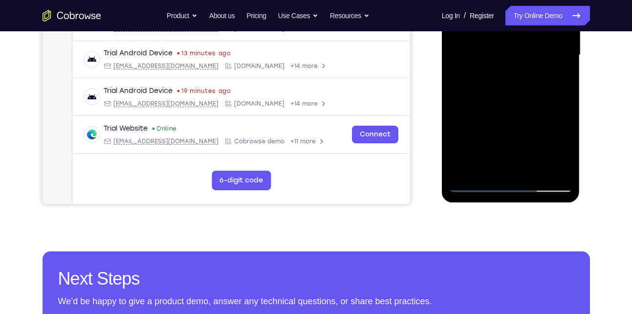
scroll to position [252, 0]
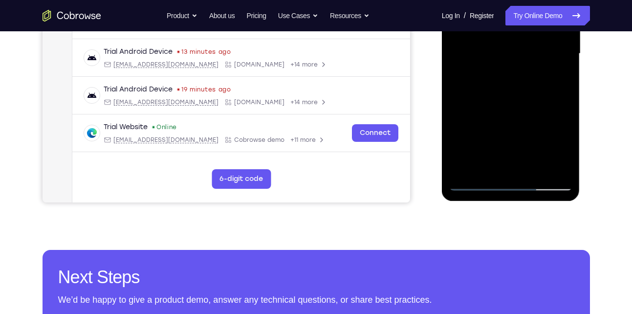
drag, startPoint x: 522, startPoint y: 111, endPoint x: 525, endPoint y: 30, distance: 80.6
click at [525, 30] on div at bounding box center [510, 54] width 123 height 274
